Goal: Check status

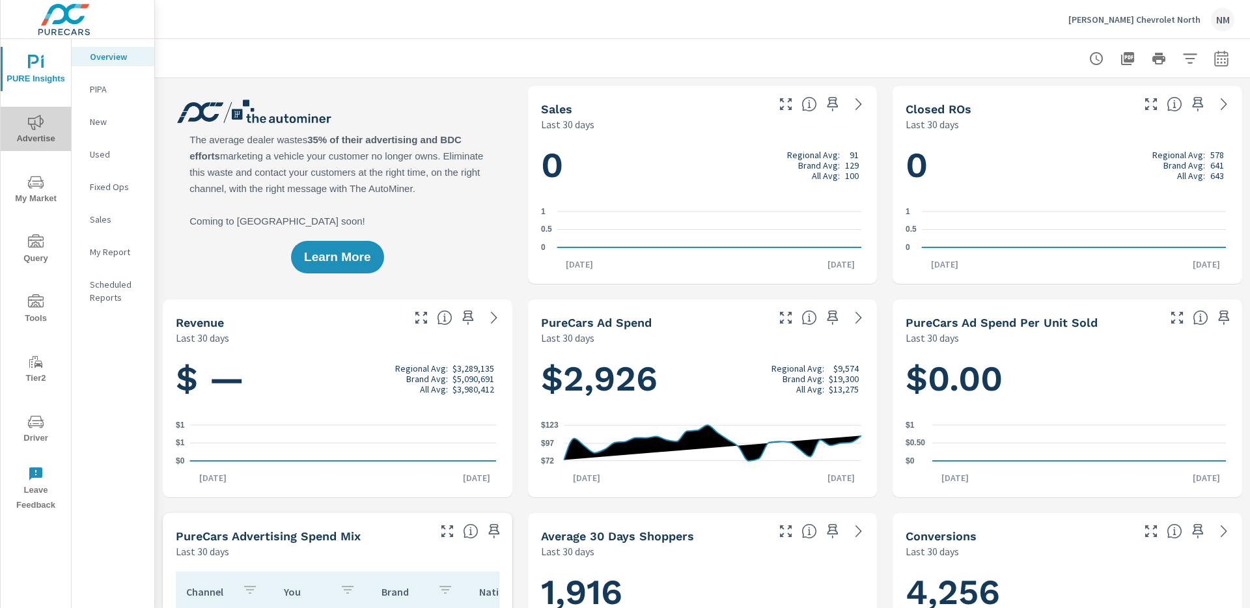
click at [40, 125] on icon "nav menu" at bounding box center [36, 122] width 16 height 15
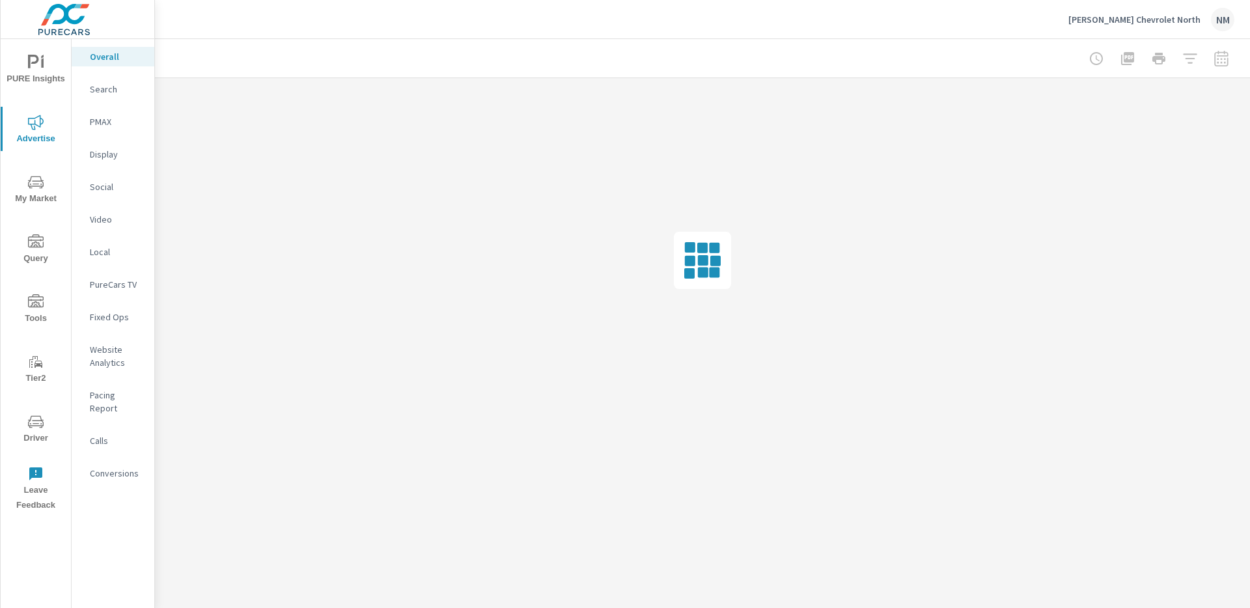
click at [109, 95] on p "Search" at bounding box center [117, 89] width 54 height 13
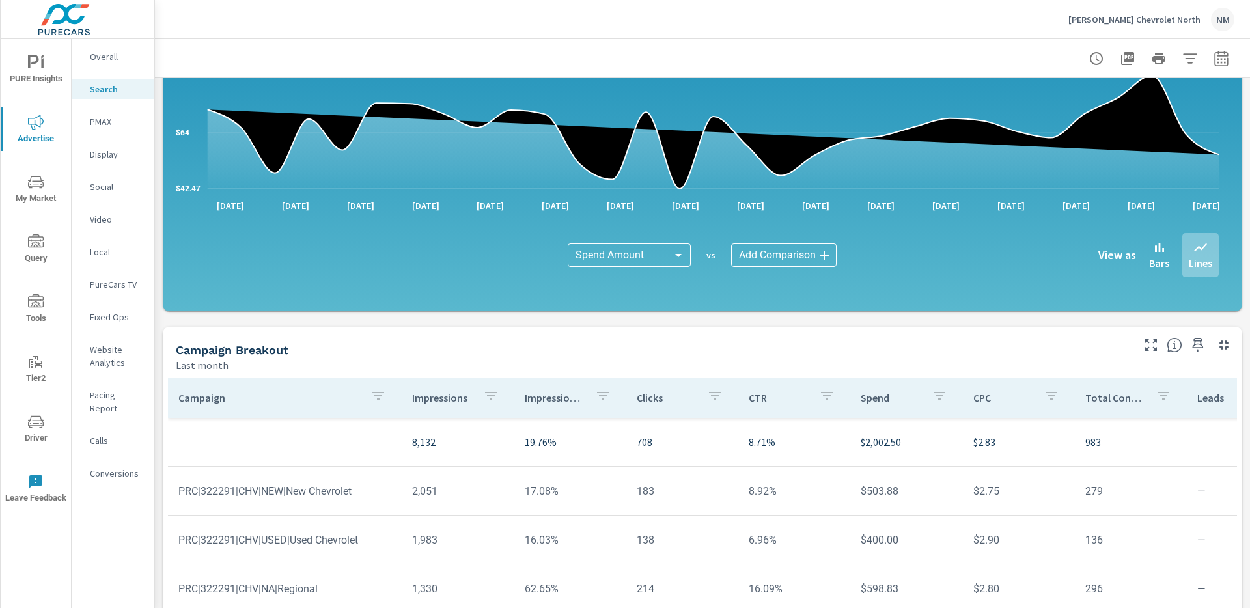
scroll to position [858, 0]
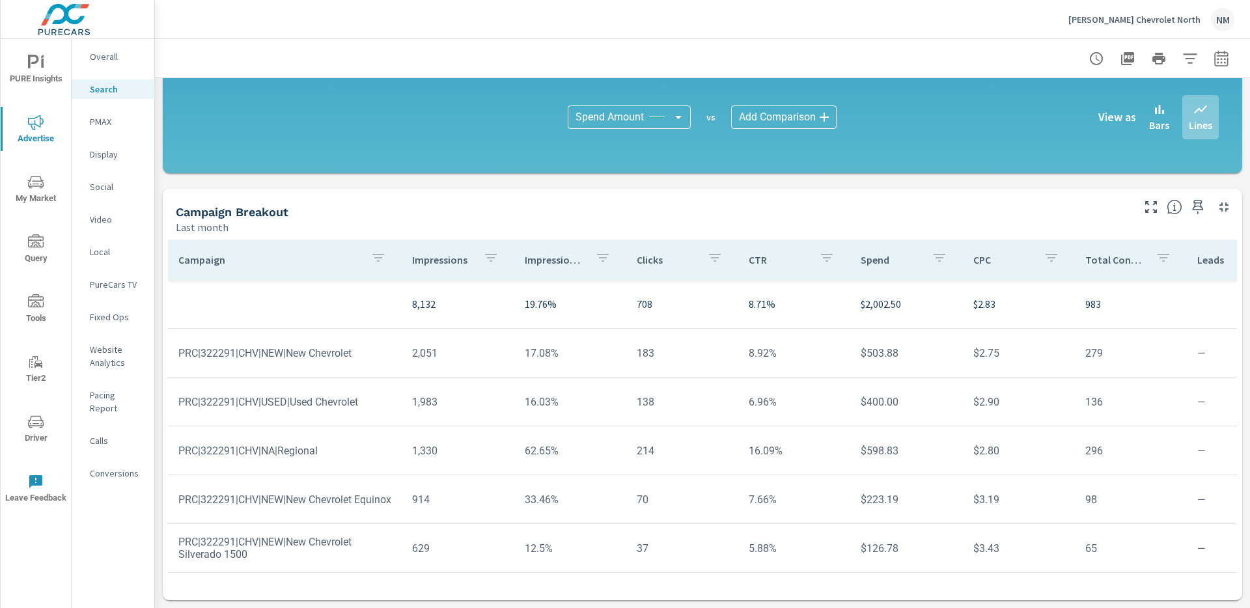
click at [1213, 44] on div at bounding box center [703, 58] width 1064 height 38
click at [1213, 51] on icon "button" at bounding box center [1221, 59] width 16 height 16
select select "Last month"
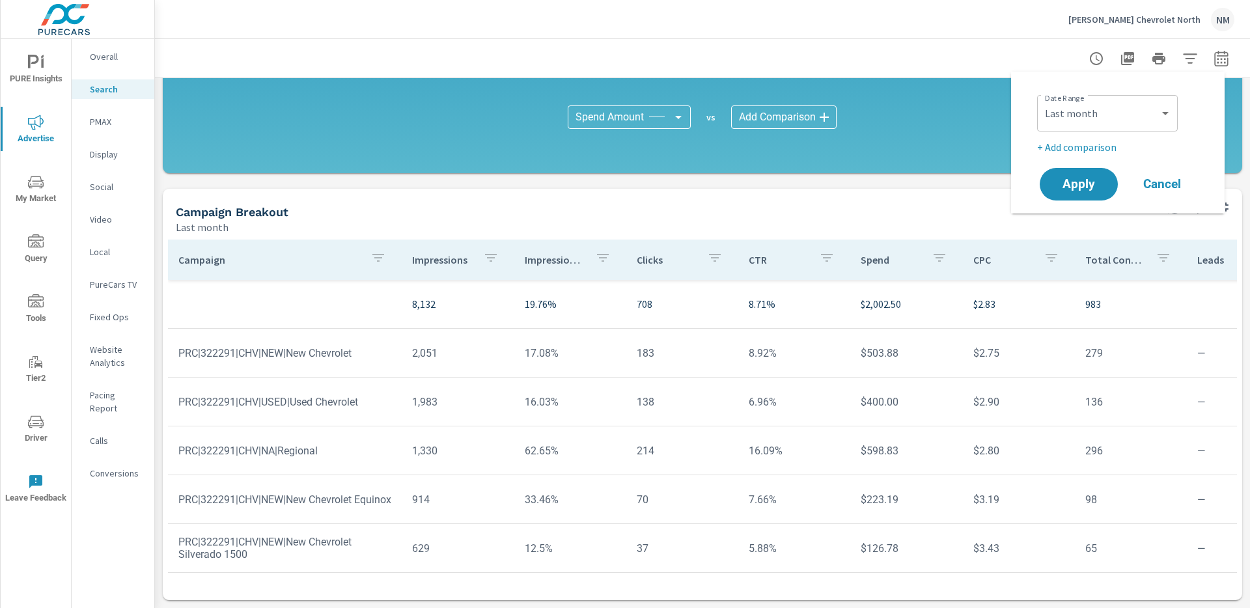
click at [1084, 148] on p "+ Add comparison" at bounding box center [1120, 147] width 167 height 16
select select "Previous period"
click at [1079, 219] on span "Apply" at bounding box center [1078, 221] width 53 height 12
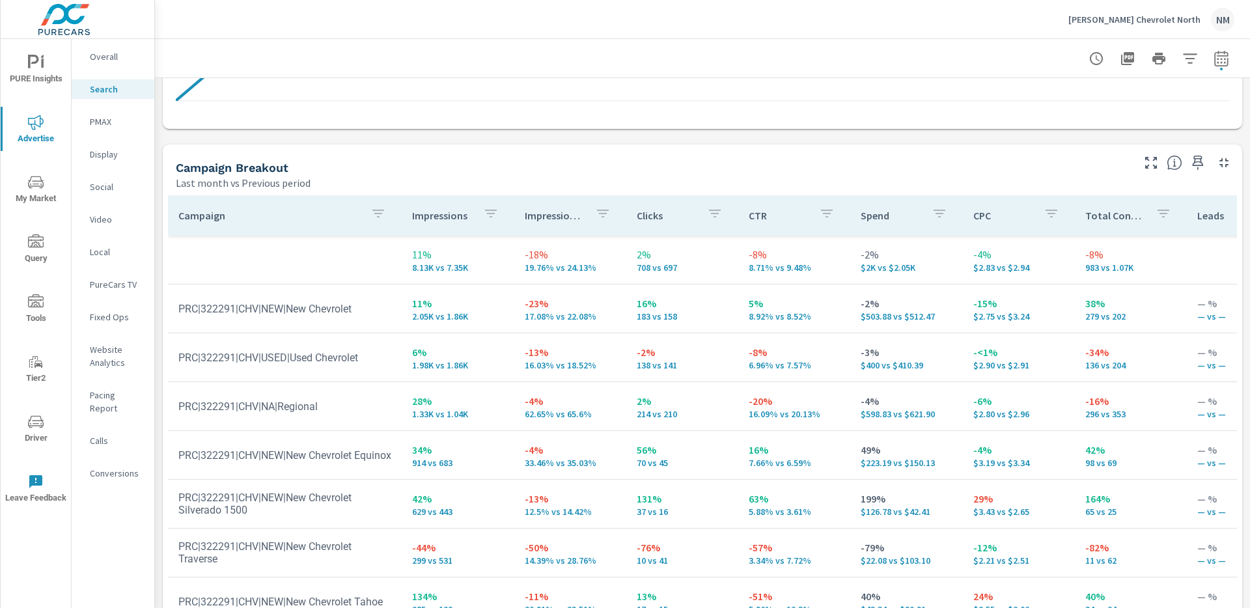
scroll to position [1204, 0]
